Goal: Task Accomplishment & Management: Manage account settings

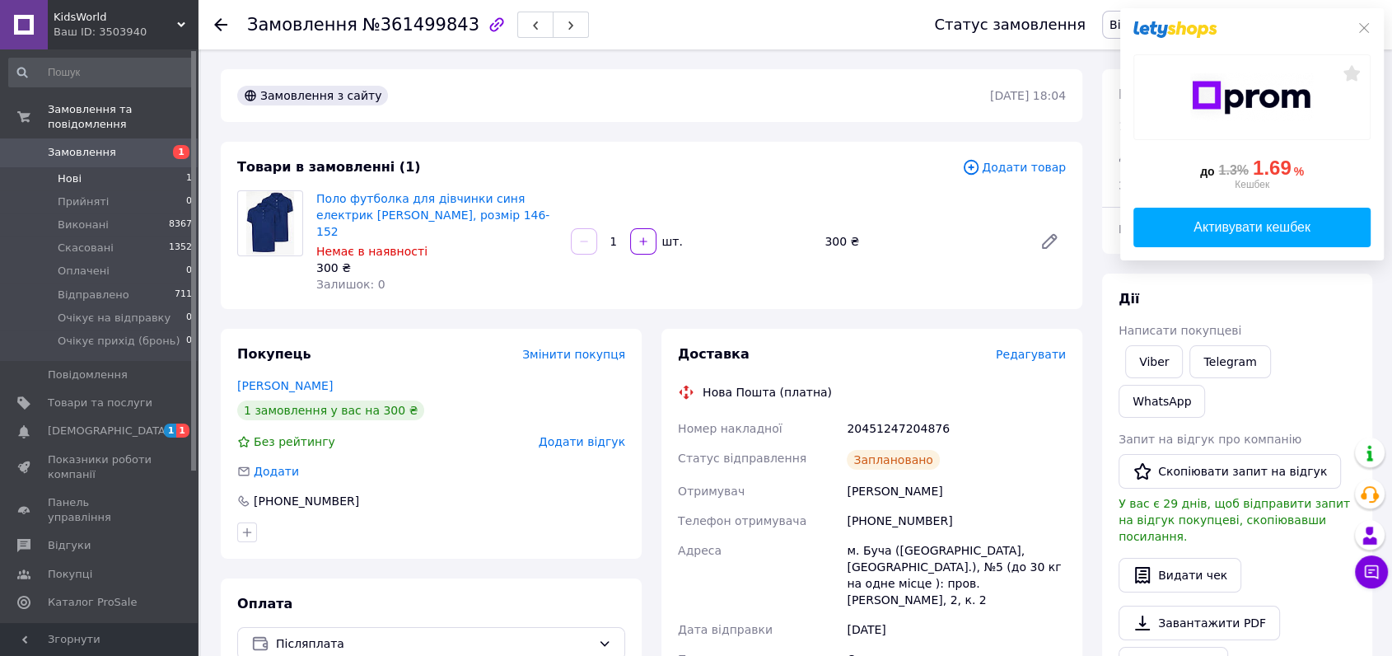
click at [104, 173] on li "Нові 1" at bounding box center [101, 178] width 202 height 23
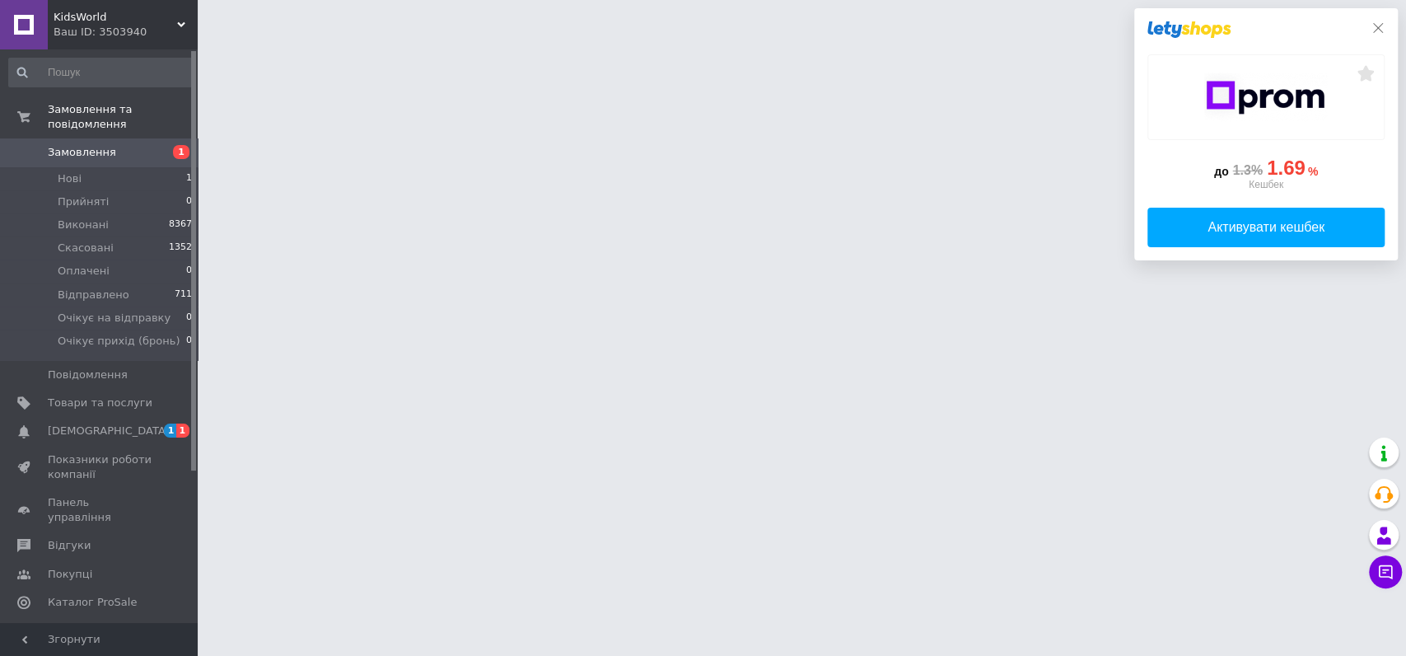
click at [1380, 27] on icon at bounding box center [1378, 27] width 13 height 13
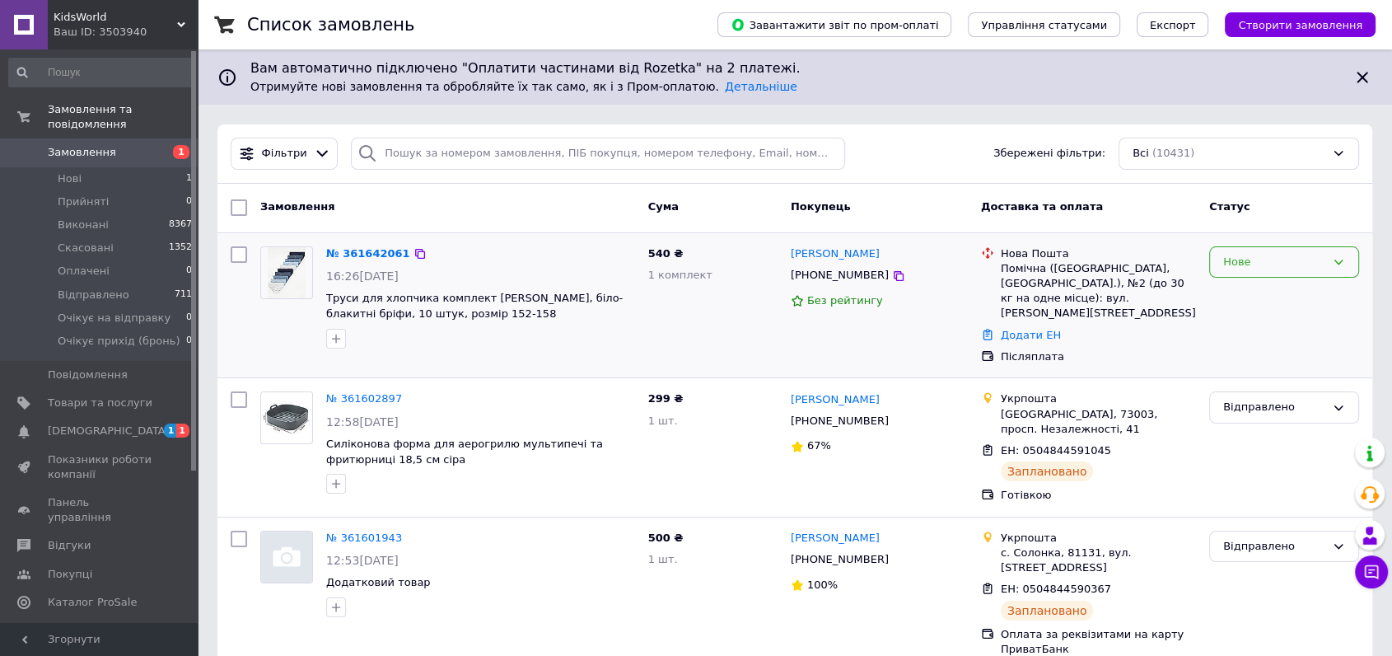
click at [1237, 265] on div "Нове" at bounding box center [1274, 262] width 102 height 17
drag, startPoint x: 1245, startPoint y: 291, endPoint x: 1140, endPoint y: 347, distance: 118.7
click at [1240, 291] on li "Прийнято" at bounding box center [1284, 296] width 148 height 30
click at [892, 273] on icon at bounding box center [898, 275] width 13 height 13
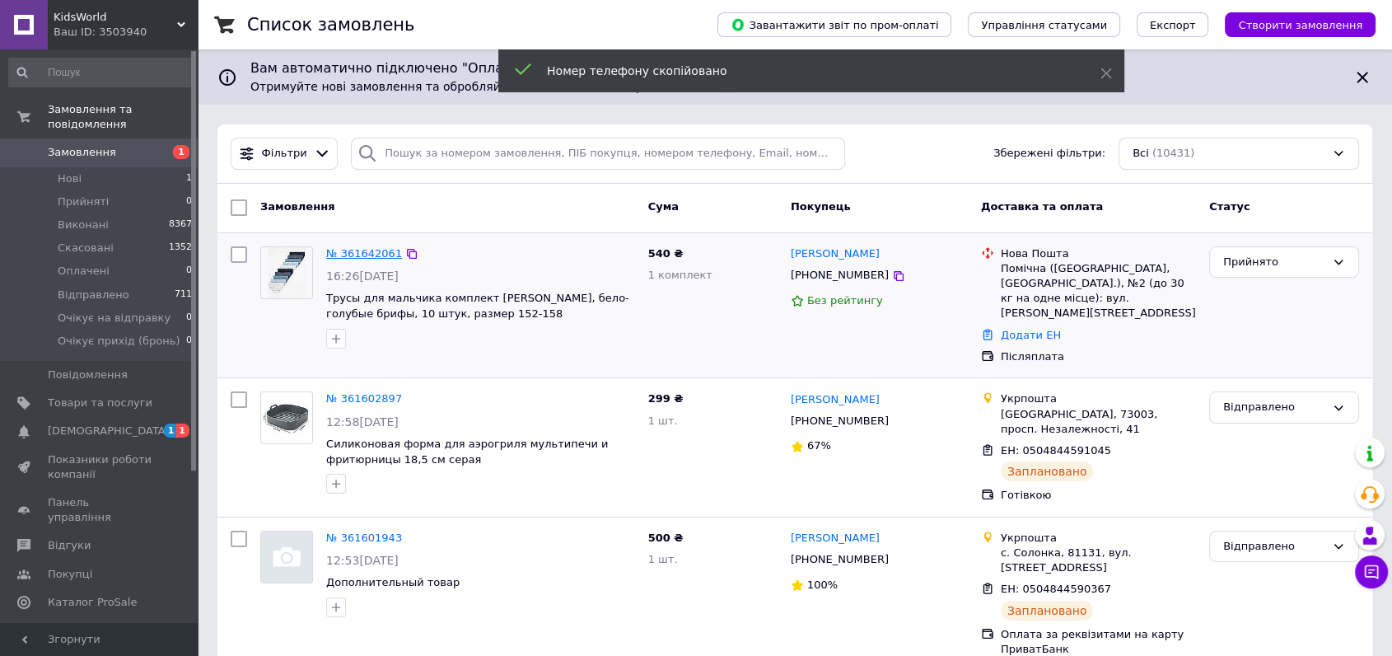
click at [352, 252] on link "№ 361642061" at bounding box center [364, 253] width 76 height 12
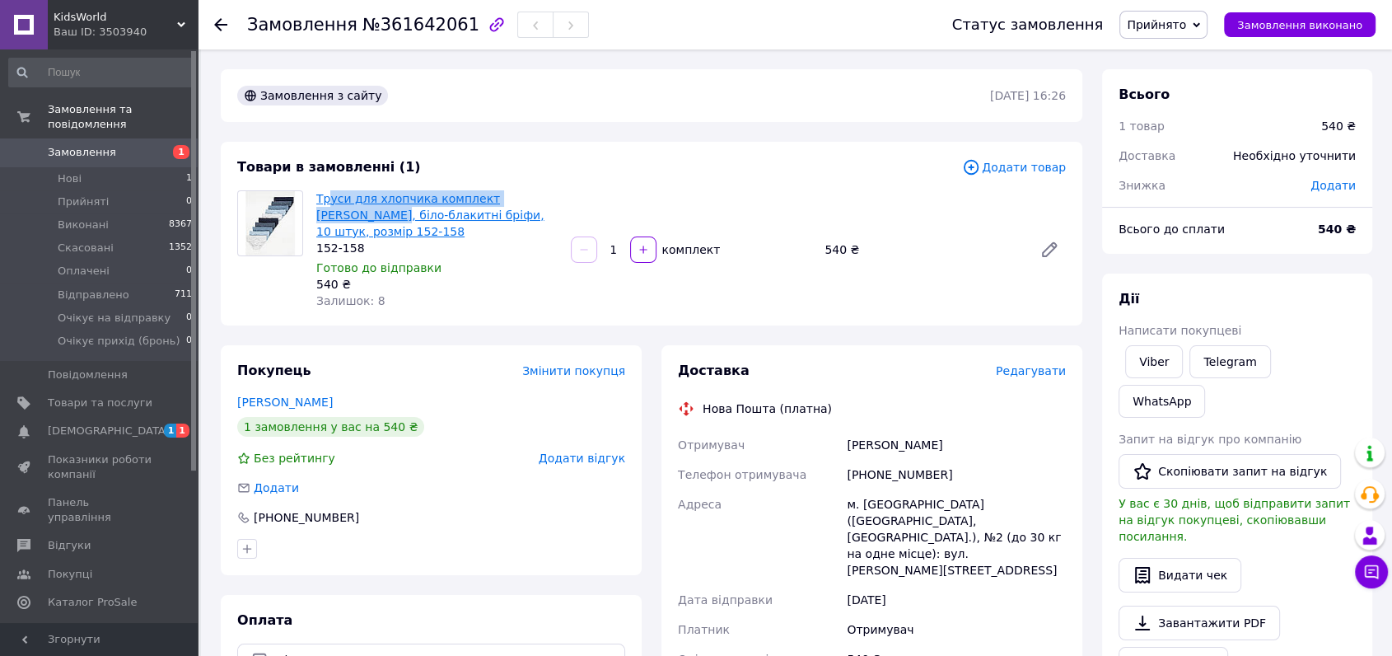
drag, startPoint x: 560, startPoint y: 205, endPoint x: 339, endPoint y: 190, distance: 222.1
click at [331, 193] on div "Труси для хлопчика комплект George, біло-блакитні бріфи, 10 штук, розмір 152-15…" at bounding box center [437, 249] width 255 height 125
copy link "Труси для хлопчика комплект George, біло-блакитні бріфи, 10 штук, розмір 152-158"
drag, startPoint x: 536, startPoint y: 212, endPoint x: 311, endPoint y: 180, distance: 227.2
click at [311, 180] on div "Товари в замовленні (1) Додати товар Труси для хлопчика комплект George, біло-б…" at bounding box center [652, 234] width 862 height 184
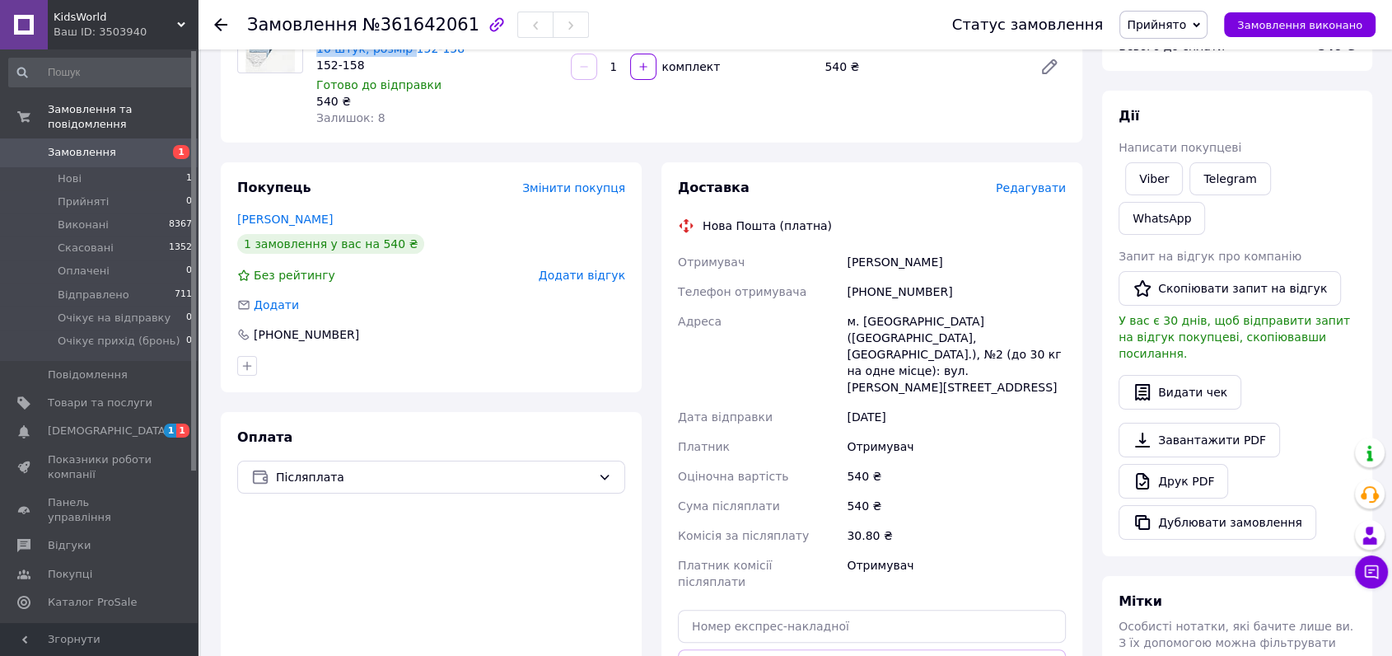
scroll to position [91, 0]
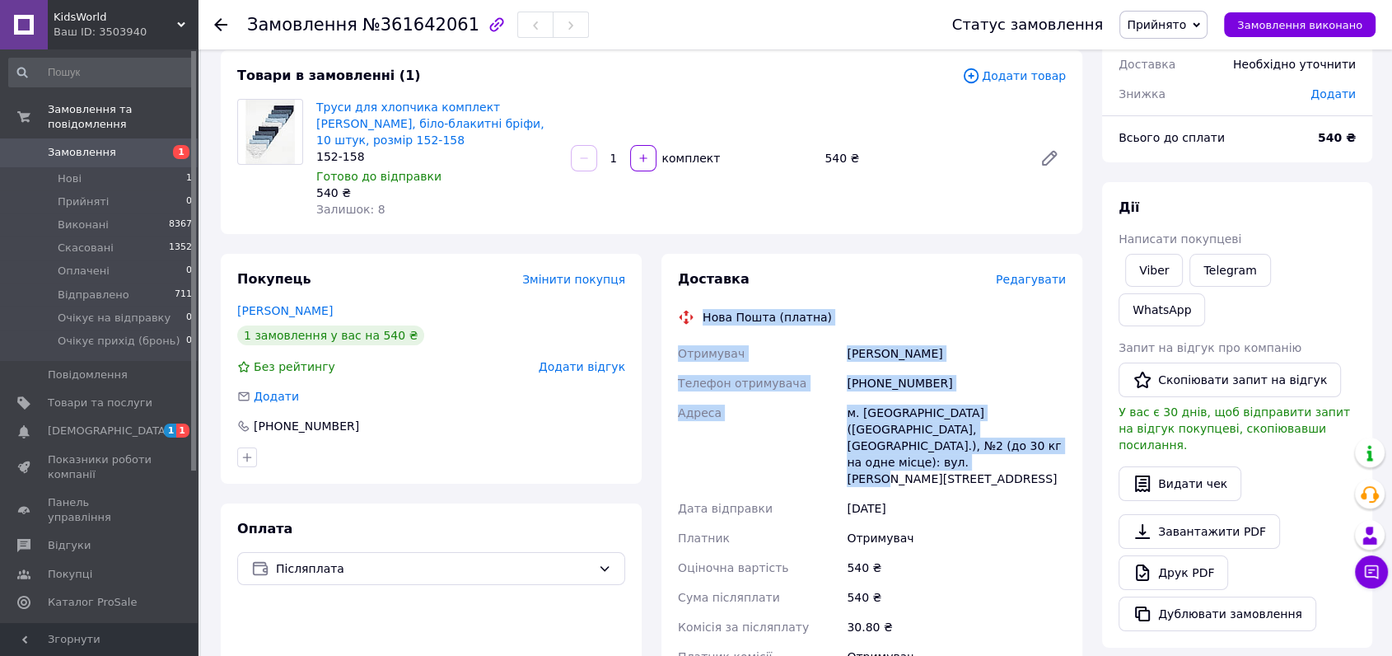
drag, startPoint x: 701, startPoint y: 297, endPoint x: 1027, endPoint y: 429, distance: 351.8
click at [1027, 429] on div "Доставка Редагувати Нова Пошта (платна) Отримувач Сагайда Виктор Телефон отриму…" at bounding box center [872, 558] width 388 height 577
copy div "Нова Пошта (платна) Отримувач Сагайда Виктор Телефон отримувача +380999085806 А…"
